Goal: Task Accomplishment & Management: Manage account settings

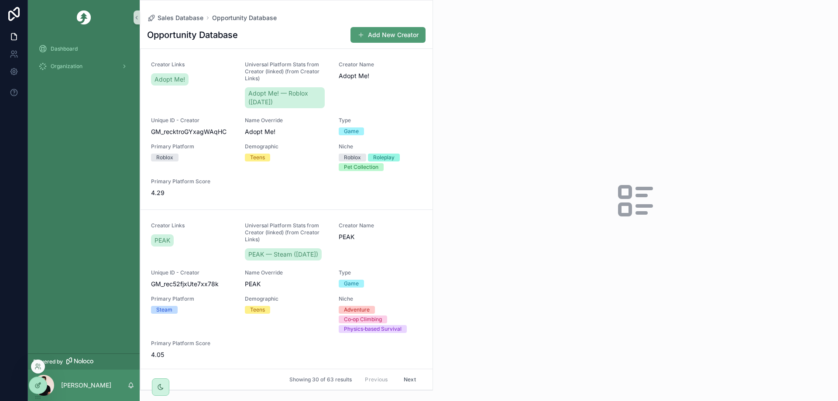
click at [36, 388] on icon at bounding box center [37, 385] width 7 height 7
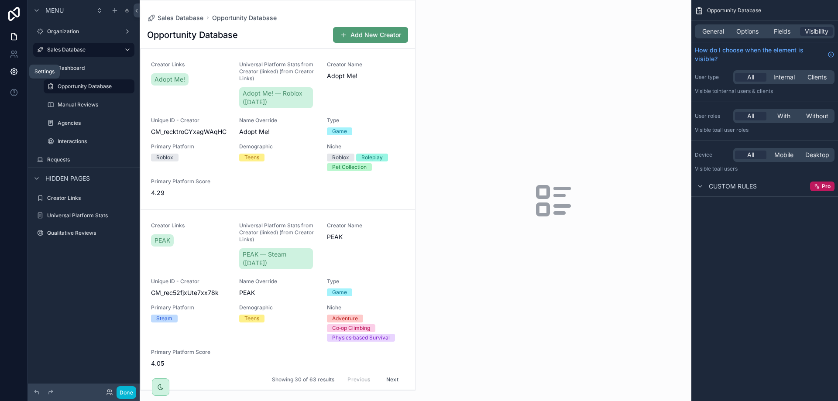
click at [14, 71] on icon at bounding box center [14, 72] width 2 height 2
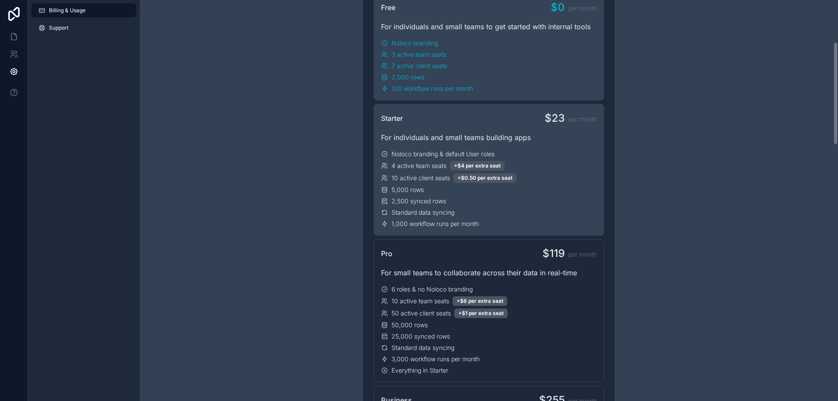
scroll to position [175, 0]
click at [486, 216] on div "Standard data syncing" at bounding box center [489, 211] width 216 height 9
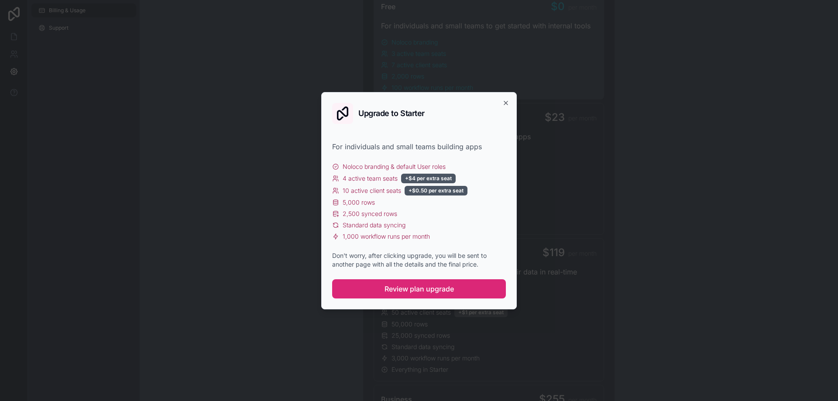
click at [446, 285] on span "Review plan upgrade" at bounding box center [418, 289] width 69 height 10
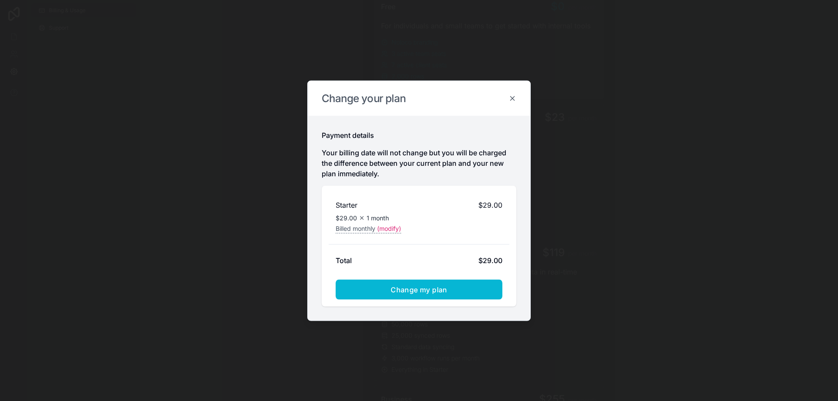
click at [513, 99] on icon at bounding box center [513, 98] width 4 height 4
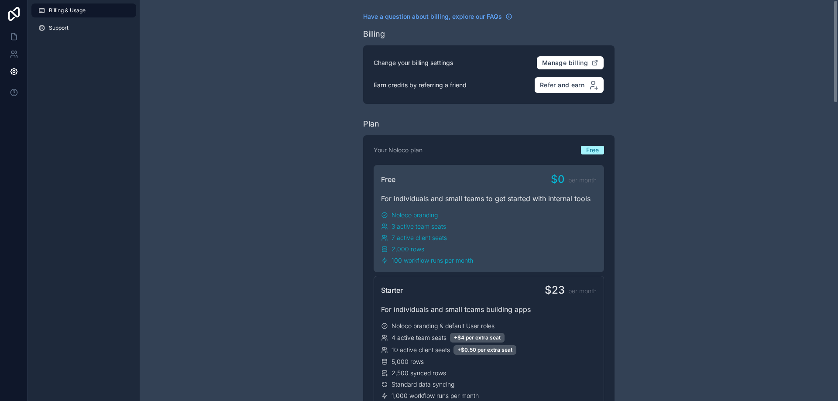
scroll to position [0, 0]
click at [582, 65] on span "Manage billing" at bounding box center [565, 65] width 46 height 8
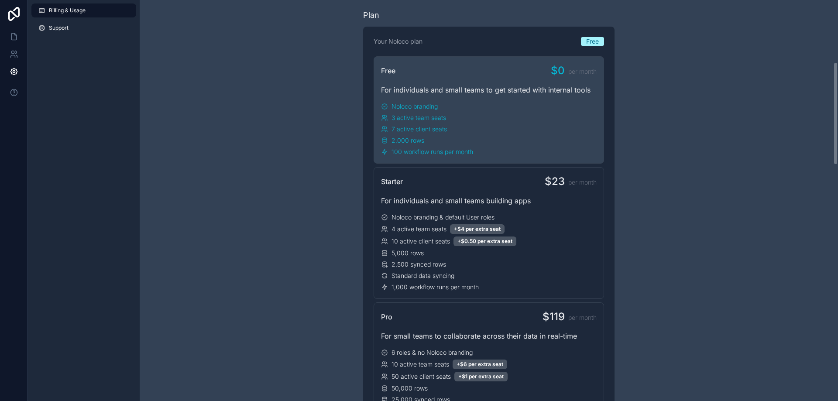
scroll to position [68, 0]
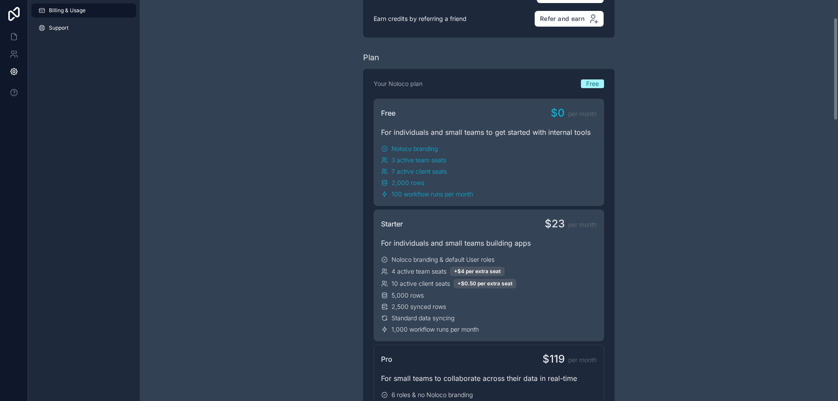
click at [420, 240] on div "For individuals and small teams building apps" at bounding box center [489, 243] width 216 height 10
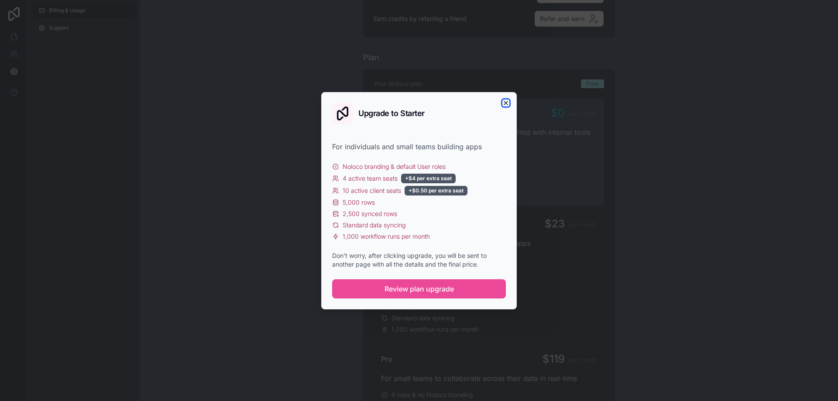
click at [505, 106] on icon "button" at bounding box center [505, 103] width 7 height 7
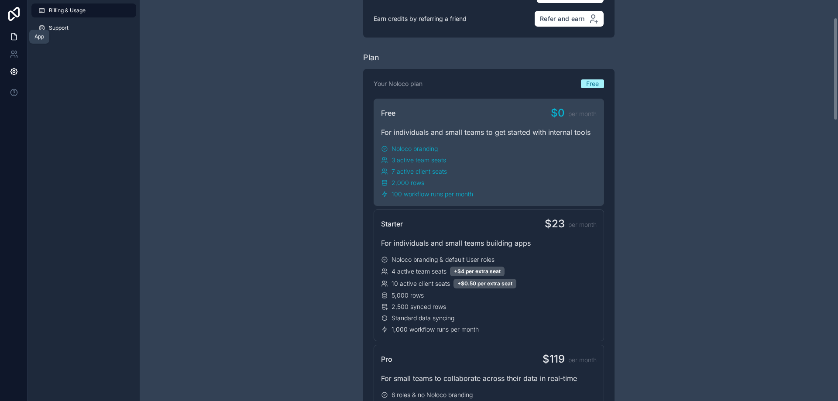
click at [13, 38] on icon at bounding box center [14, 36] width 9 height 9
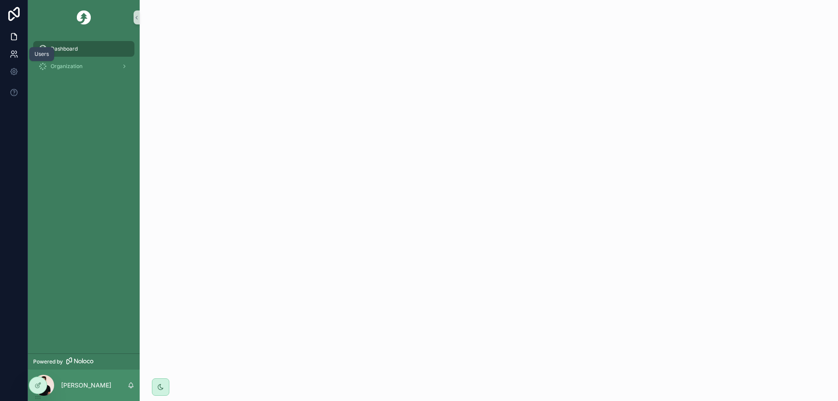
click at [11, 58] on link at bounding box center [13, 53] width 27 height 17
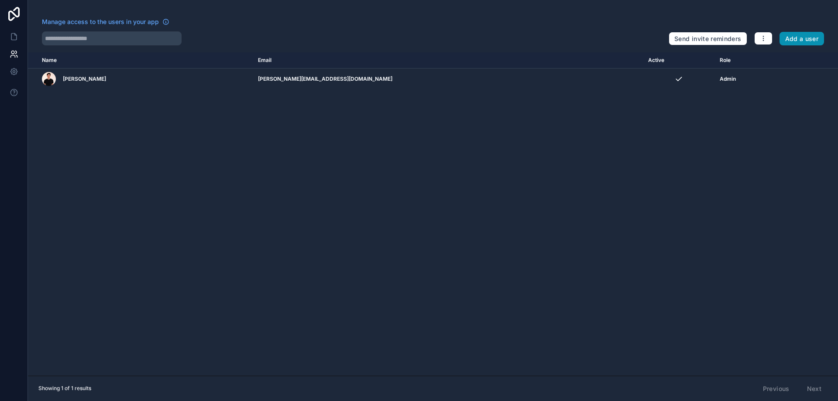
click at [793, 40] on button "Add a user" at bounding box center [801, 39] width 45 height 14
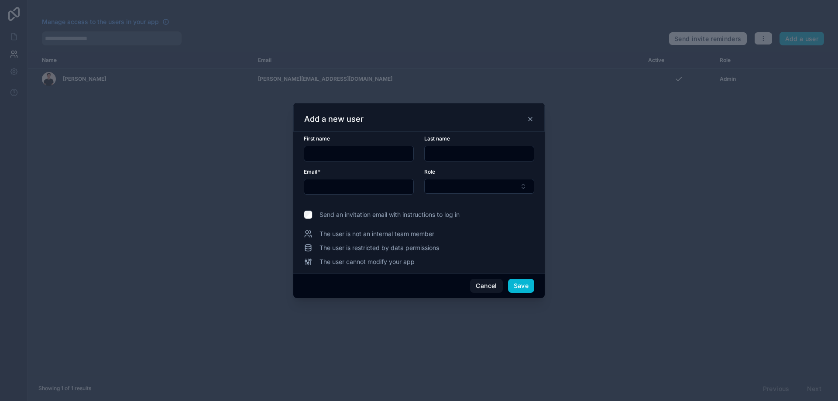
click at [350, 185] on input "text" at bounding box center [358, 187] width 109 height 12
click at [453, 185] on button "Select Button" at bounding box center [479, 186] width 110 height 15
click at [450, 220] on div "Admin" at bounding box center [479, 221] width 106 height 14
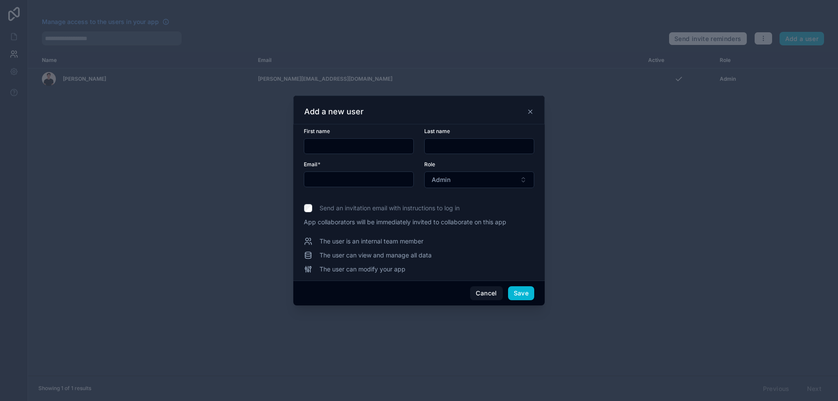
click at [373, 180] on input "text" at bounding box center [358, 179] width 109 height 12
click at [474, 288] on button "Cancel" at bounding box center [486, 293] width 32 height 14
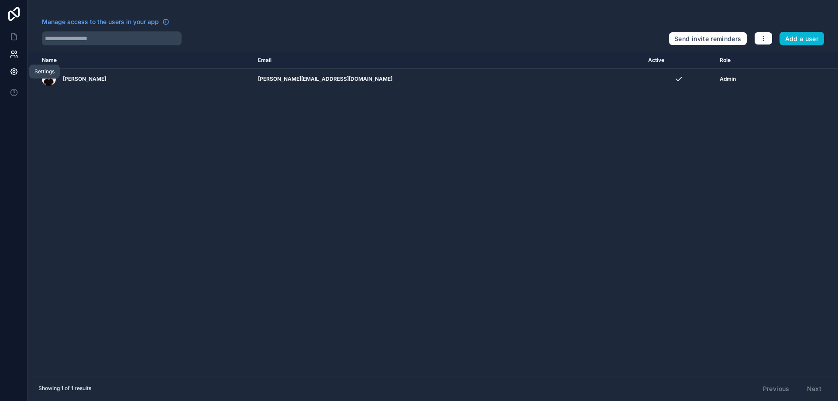
click at [19, 71] on link at bounding box center [13, 71] width 27 height 17
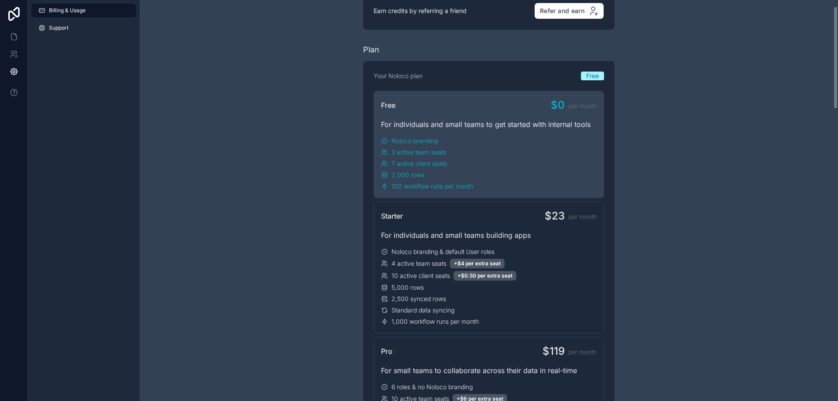
scroll to position [87, 0]
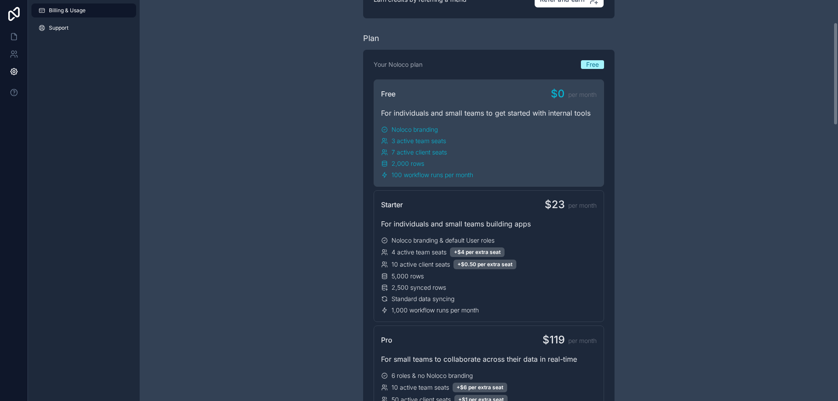
click at [21, 14] on icon at bounding box center [13, 14] width 17 height 14
